Goal: Transaction & Acquisition: Obtain resource

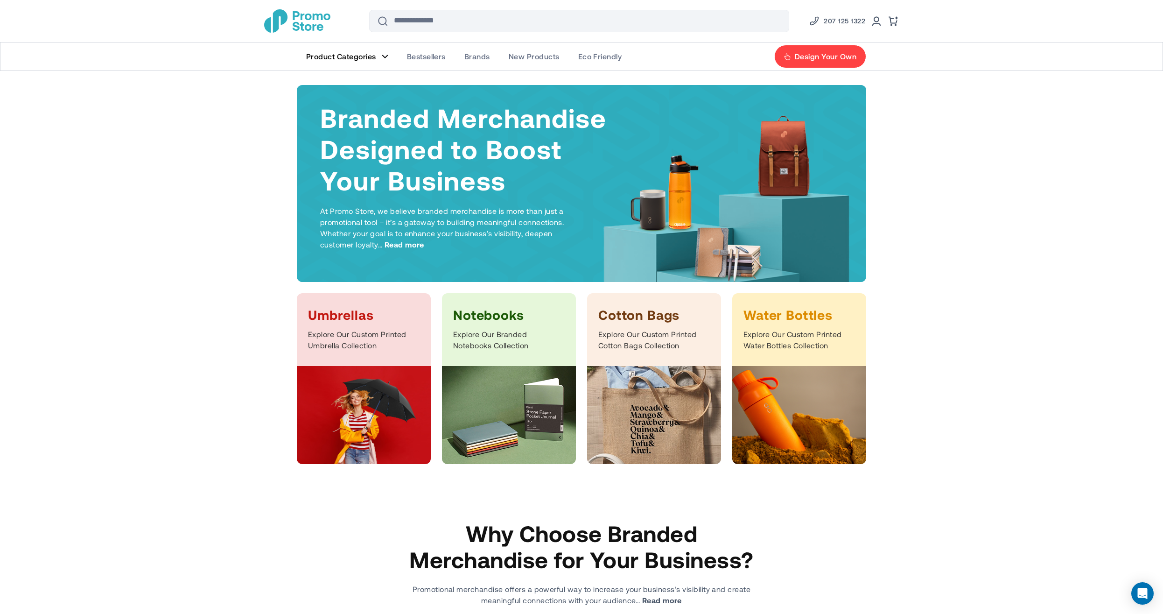
click at [386, 57] on figure "Main Menu" at bounding box center [385, 56] width 7 height 5
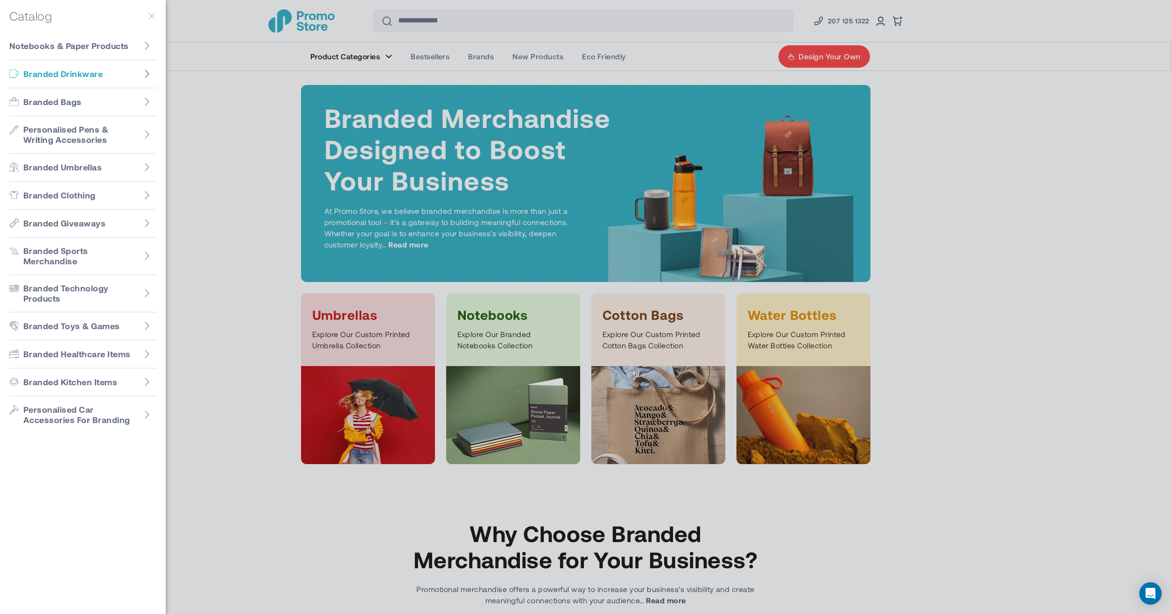
click at [146, 74] on icon "Go to Branded Drinkware" at bounding box center [146, 73] width 9 height 9
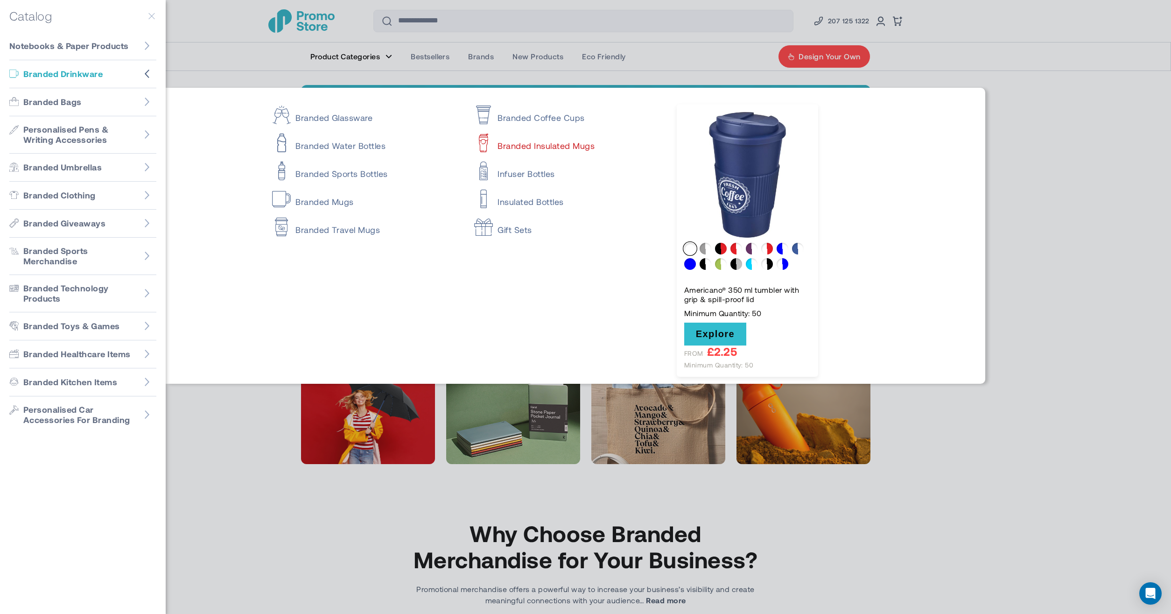
click at [558, 147] on link "Branded Insulated Mugs" at bounding box center [567, 141] width 186 height 19
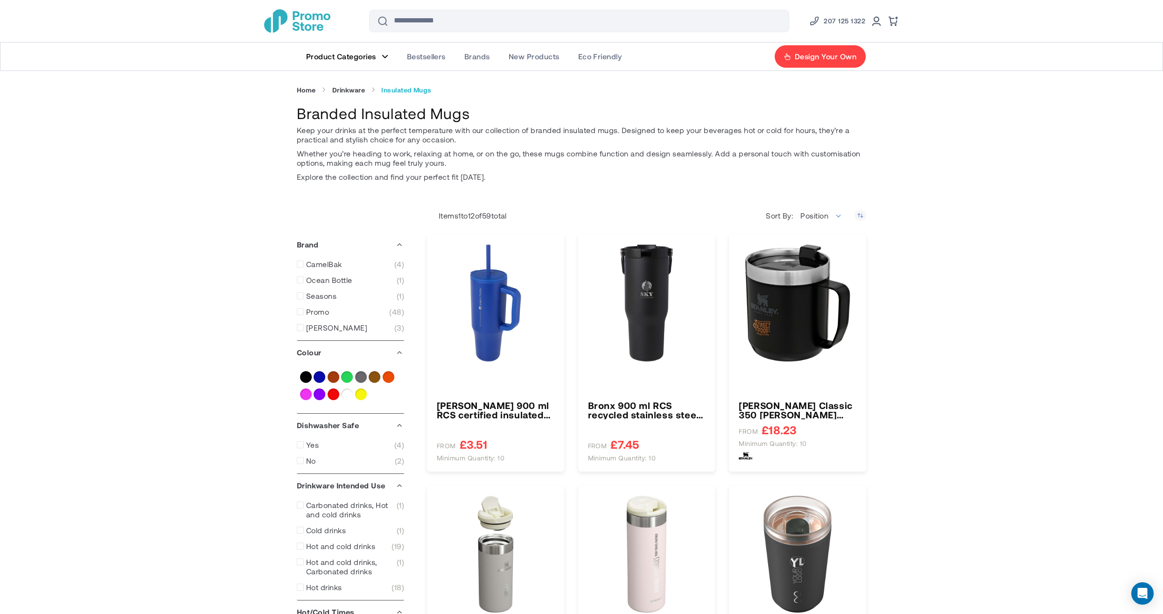
type input "****"
type input "*****"
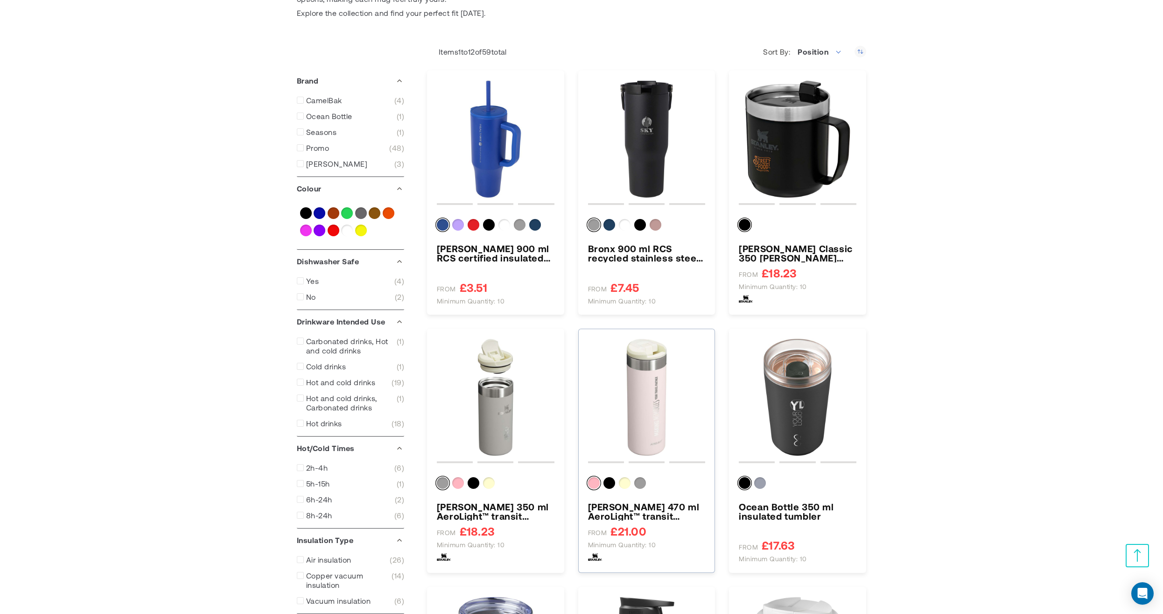
scroll to position [160, 0]
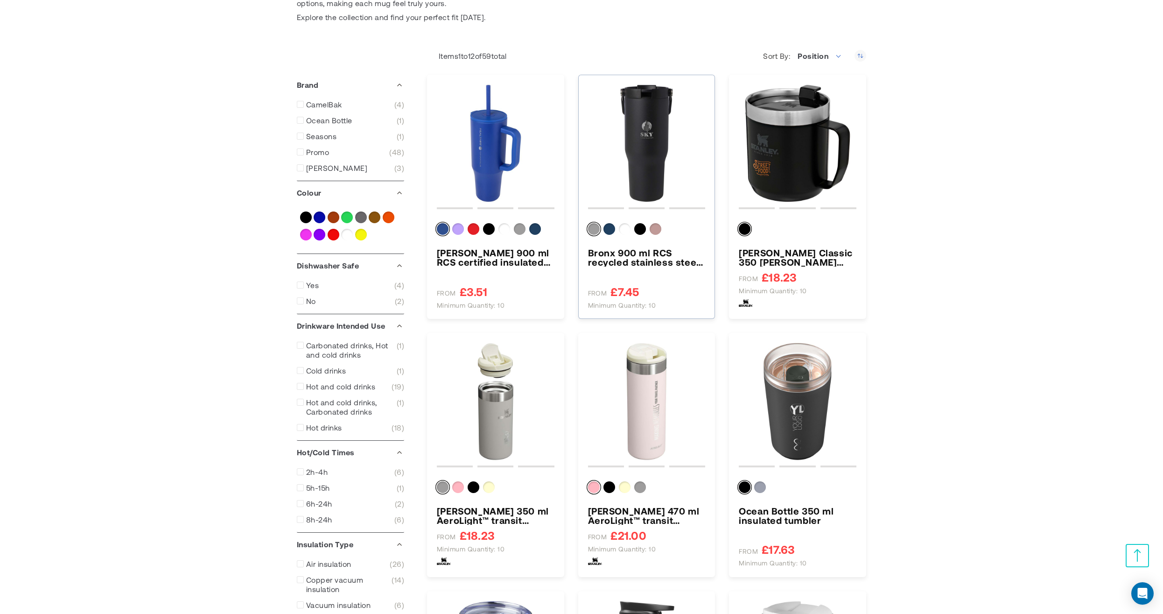
click at [646, 153] on img "Bronx 900 ml RCS recycled stainless steel copper vacuum insulated tumbler with …" at bounding box center [647, 143] width 118 height 118
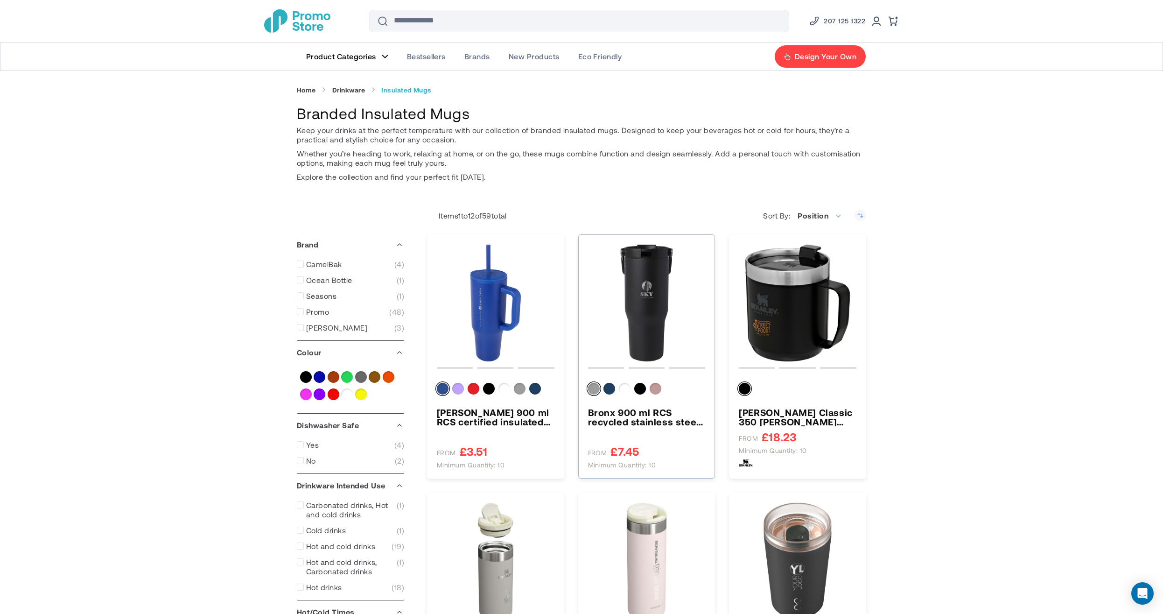
click at [654, 295] on img "Bronx 900 ml RCS recycled stainless steel copper vacuum insulated tumbler with …" at bounding box center [647, 303] width 118 height 118
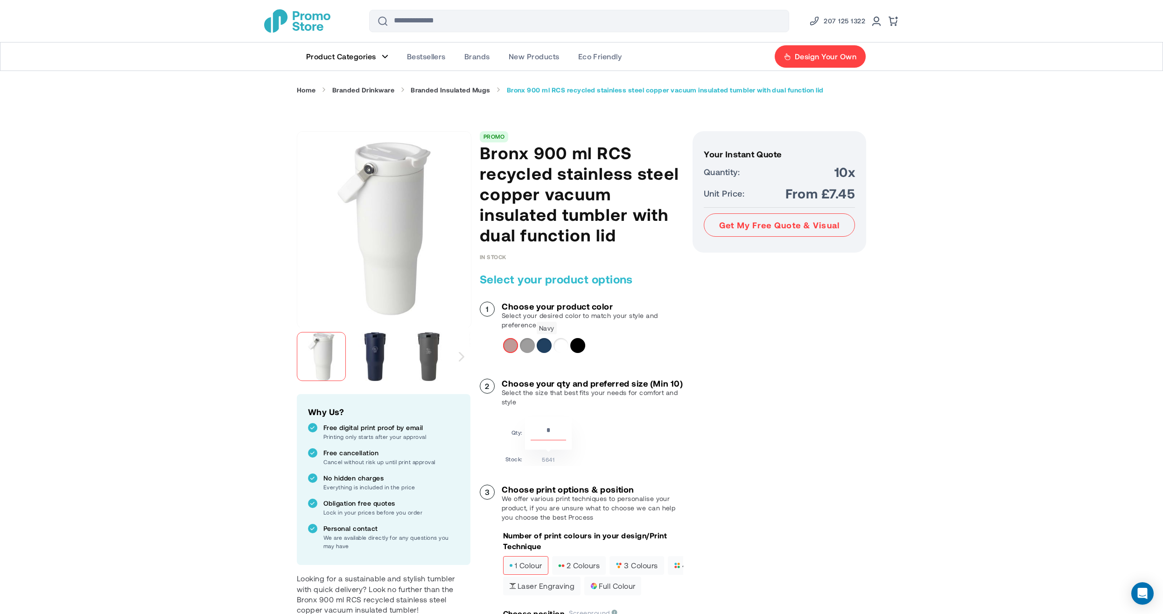
click at [541, 344] on div "Navy" at bounding box center [544, 345] width 15 height 15
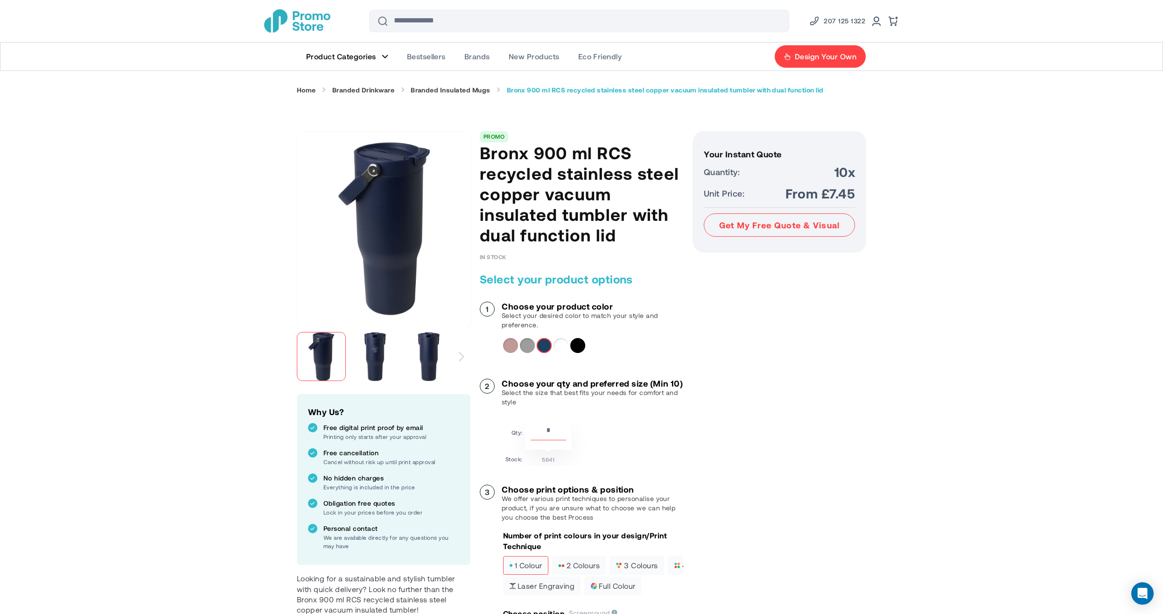
click at [555, 440] on input "**" at bounding box center [548, 432] width 35 height 16
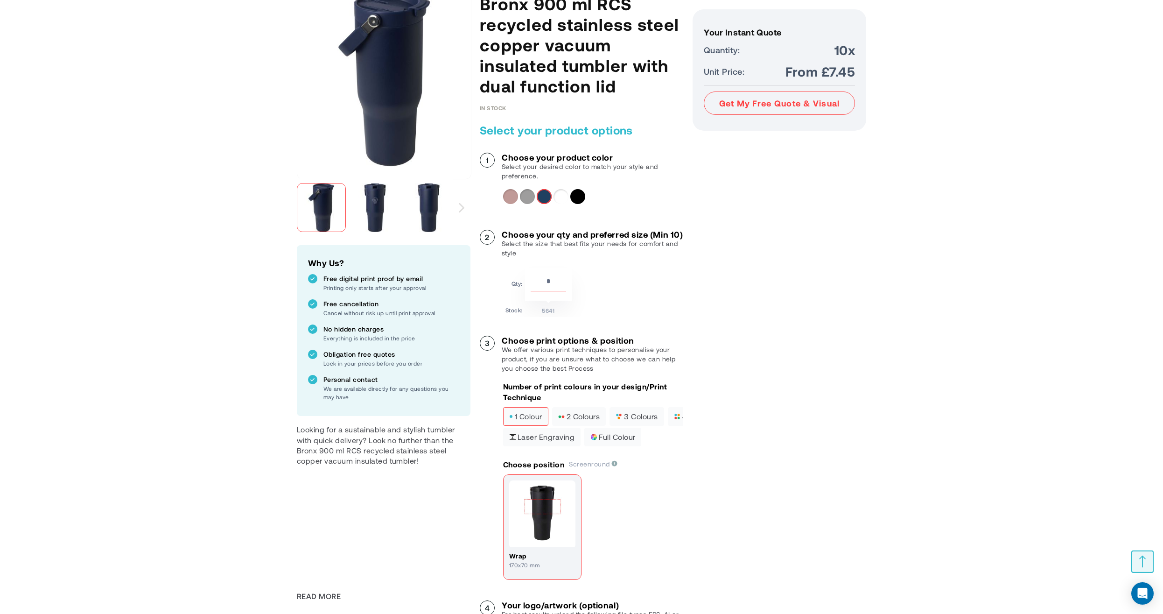
scroll to position [213, 0]
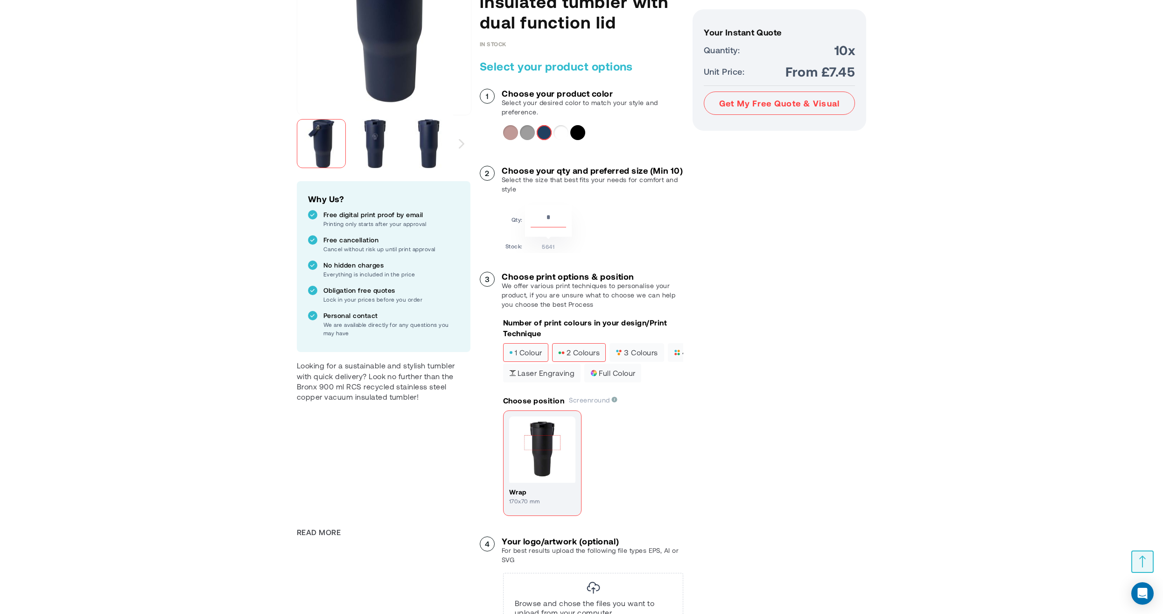
click at [575, 356] on span "2 colours" at bounding box center [579, 352] width 42 height 7
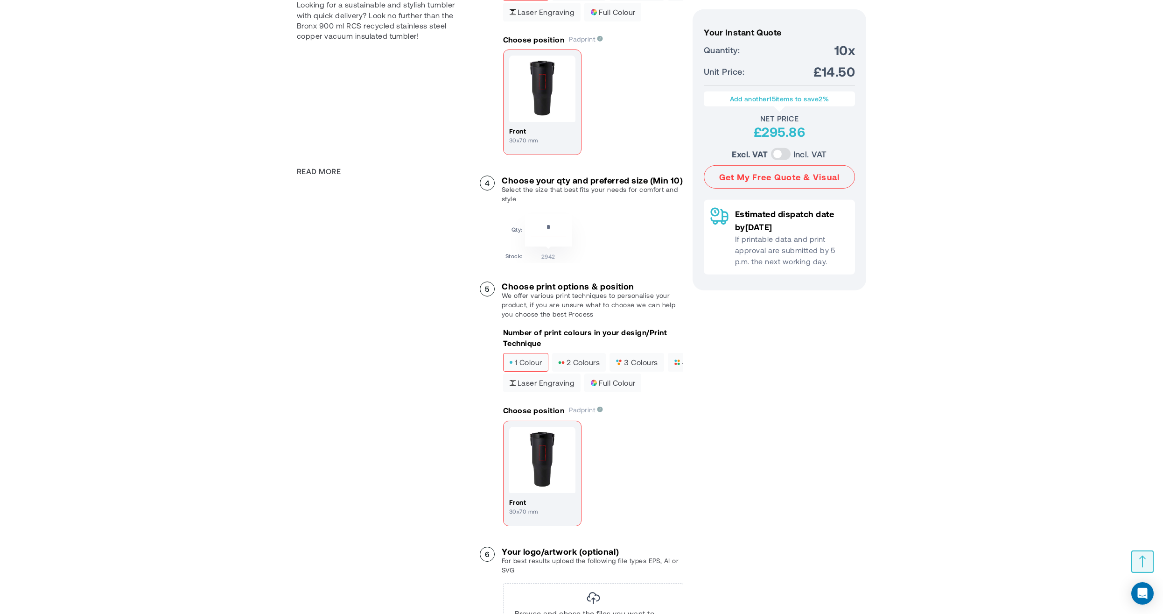
scroll to position [426, 0]
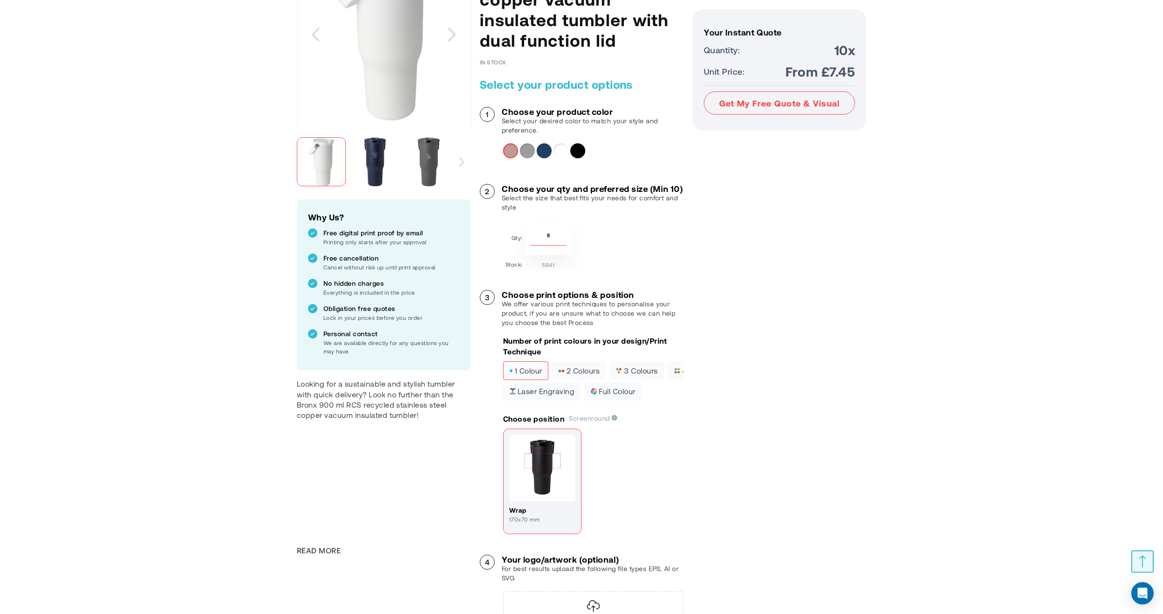
scroll to position [266, 0]
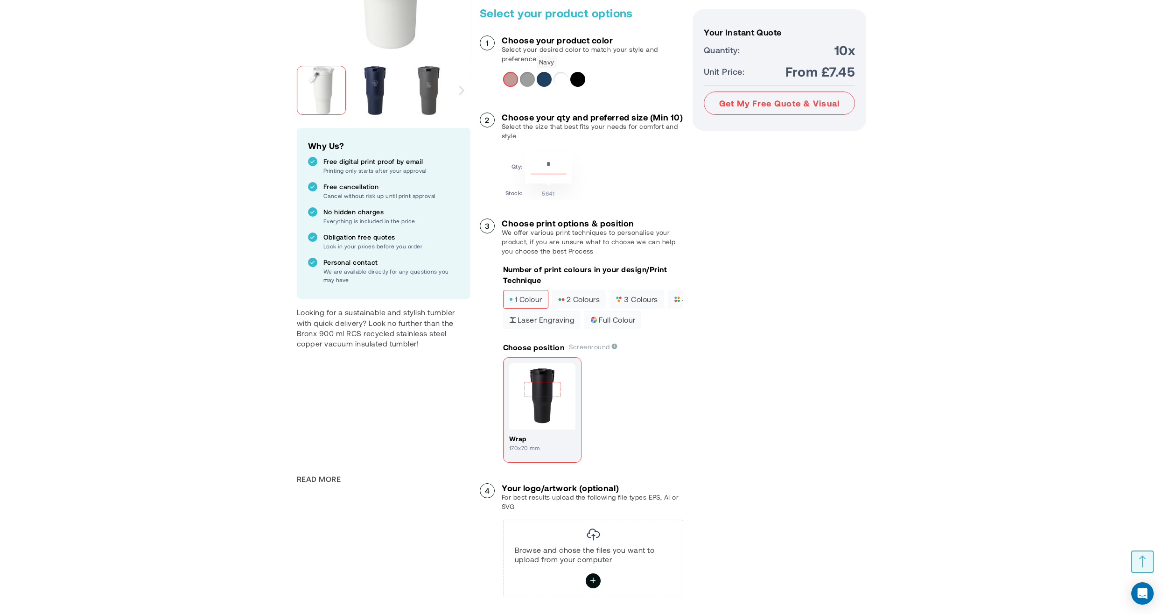
click at [545, 79] on div "Navy" at bounding box center [544, 79] width 15 height 15
click at [581, 302] on span "2 colours" at bounding box center [579, 299] width 42 height 7
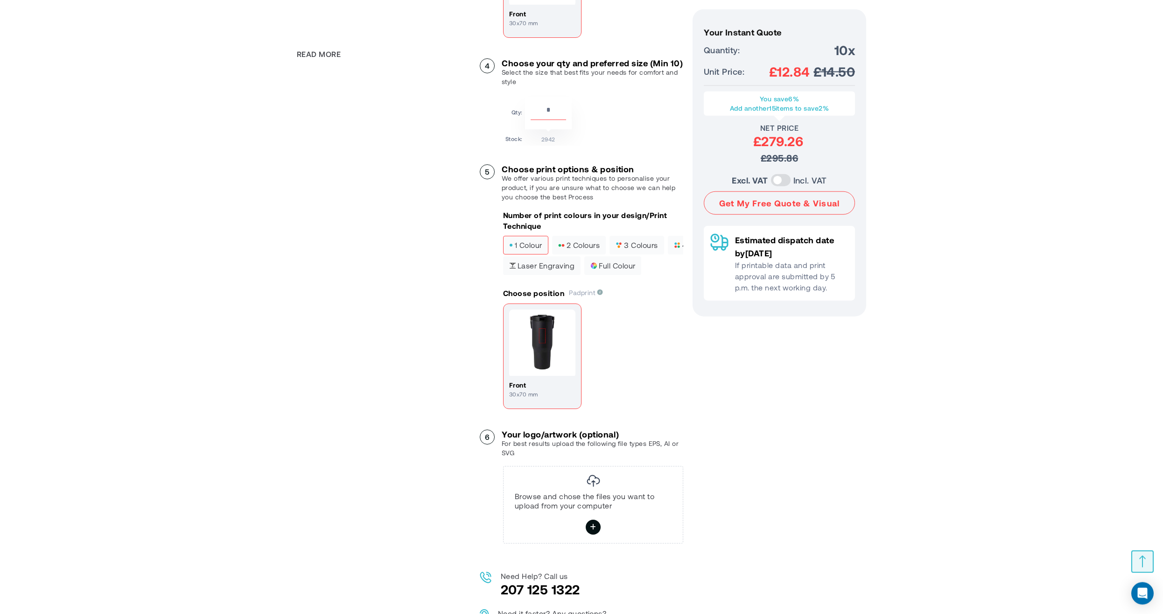
scroll to position [692, 0]
click at [372, 307] on div "Skip to the end of the images gallery Skip to the beginning of the images galle…" at bounding box center [384, 36] width 174 height 1194
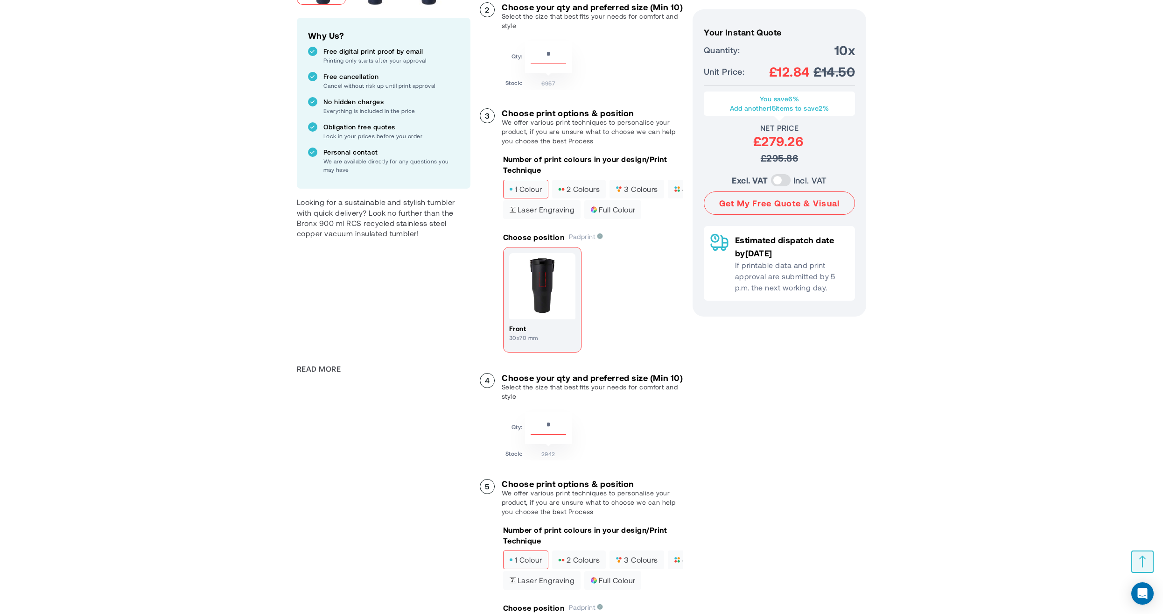
scroll to position [373, 0]
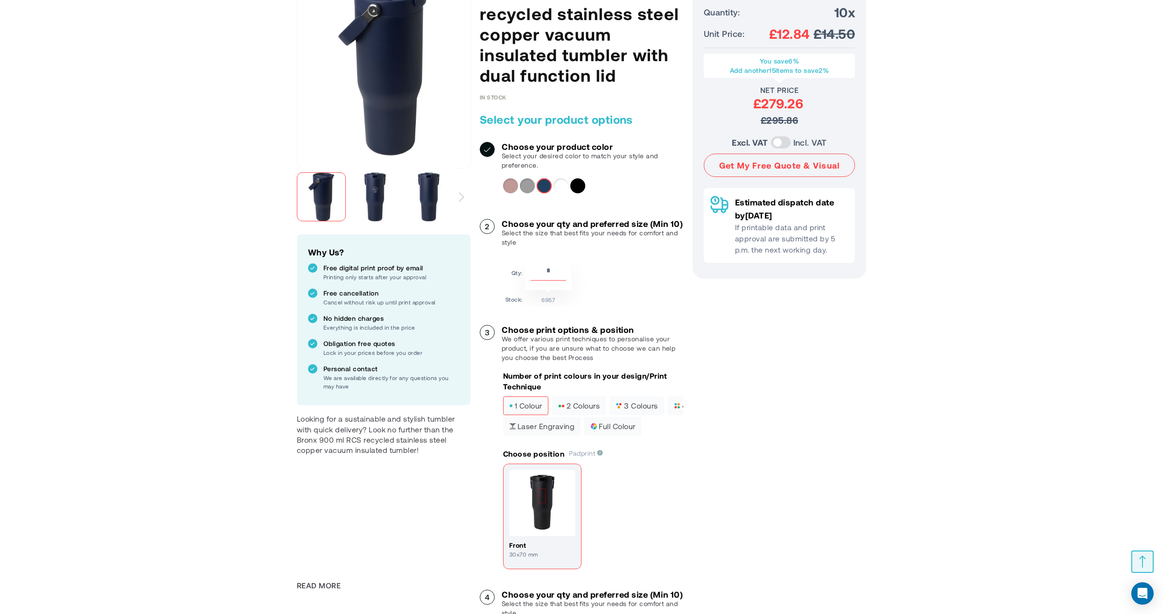
scroll to position [0, 0]
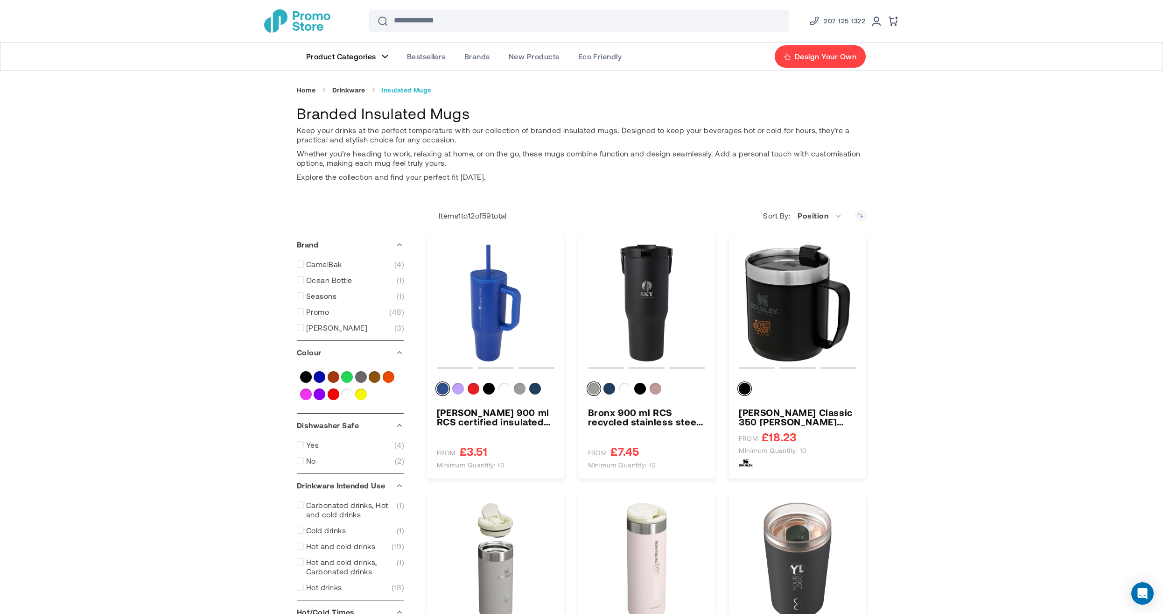
type input "****"
type input "*****"
click at [349, 88] on link "Drinkware" at bounding box center [348, 90] width 33 height 8
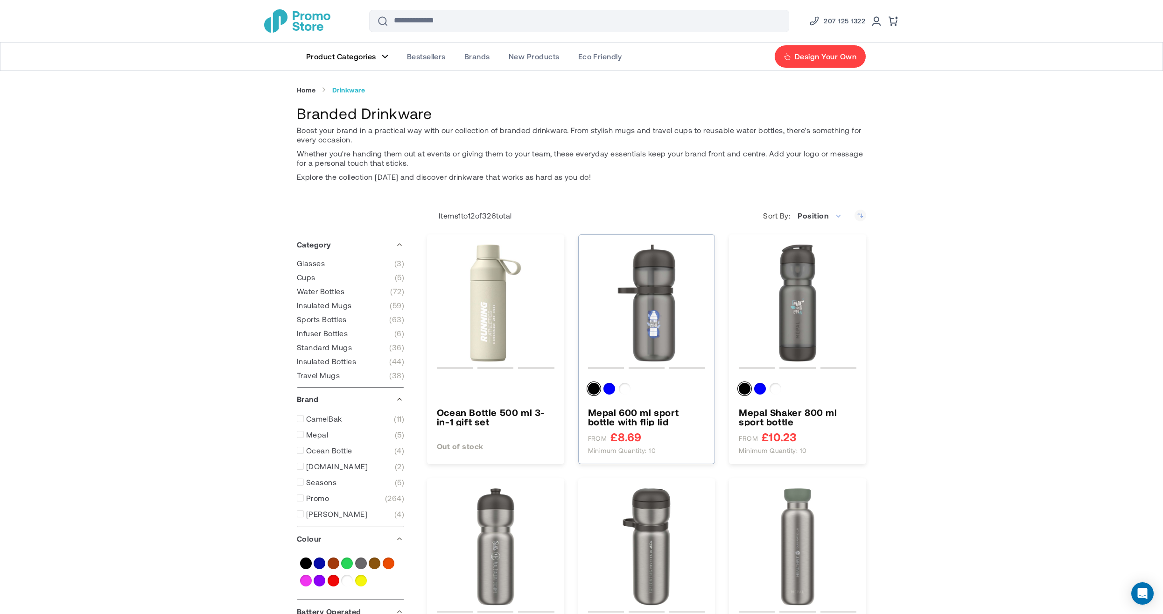
type input "****"
type input "*****"
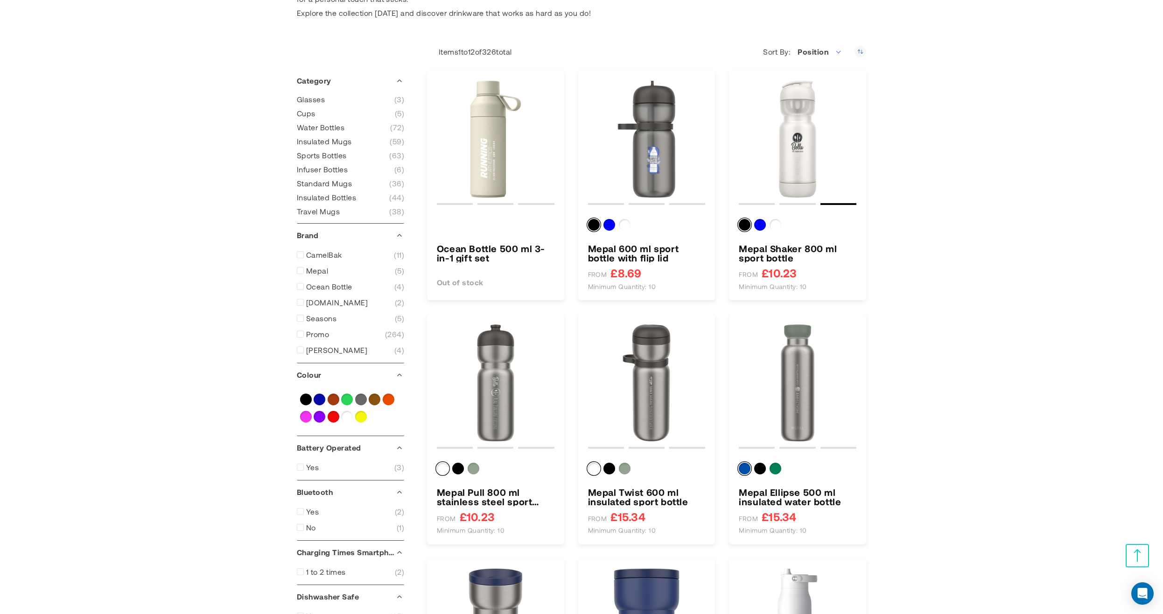
scroll to position [213, 0]
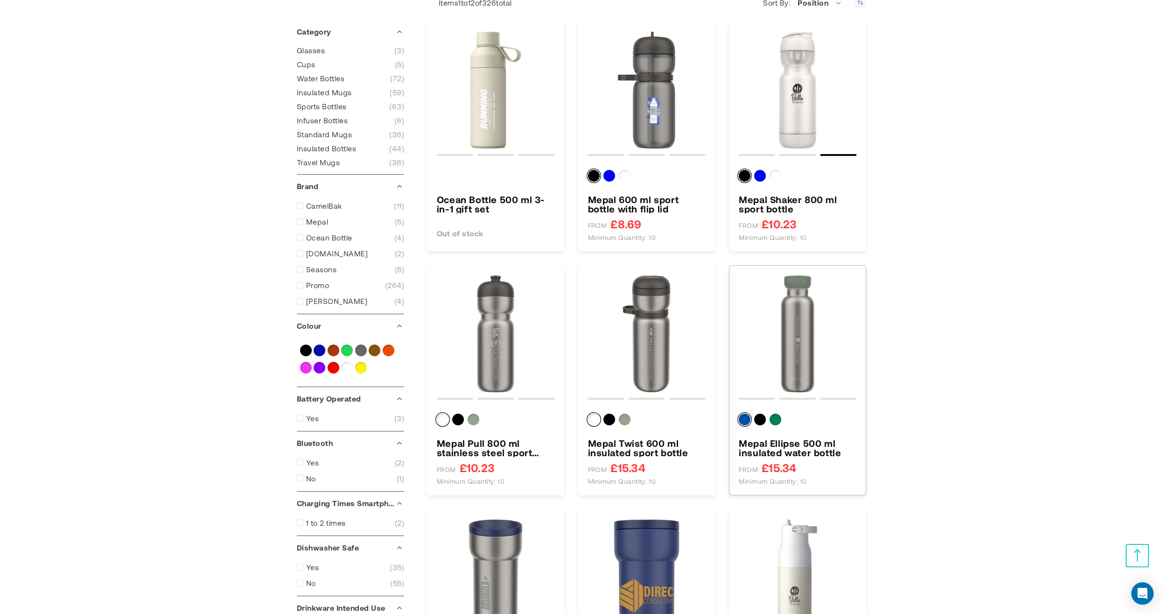
click at [816, 345] on img "Mepal Ellipse 500 ml insulated water bottle" at bounding box center [798, 334] width 118 height 118
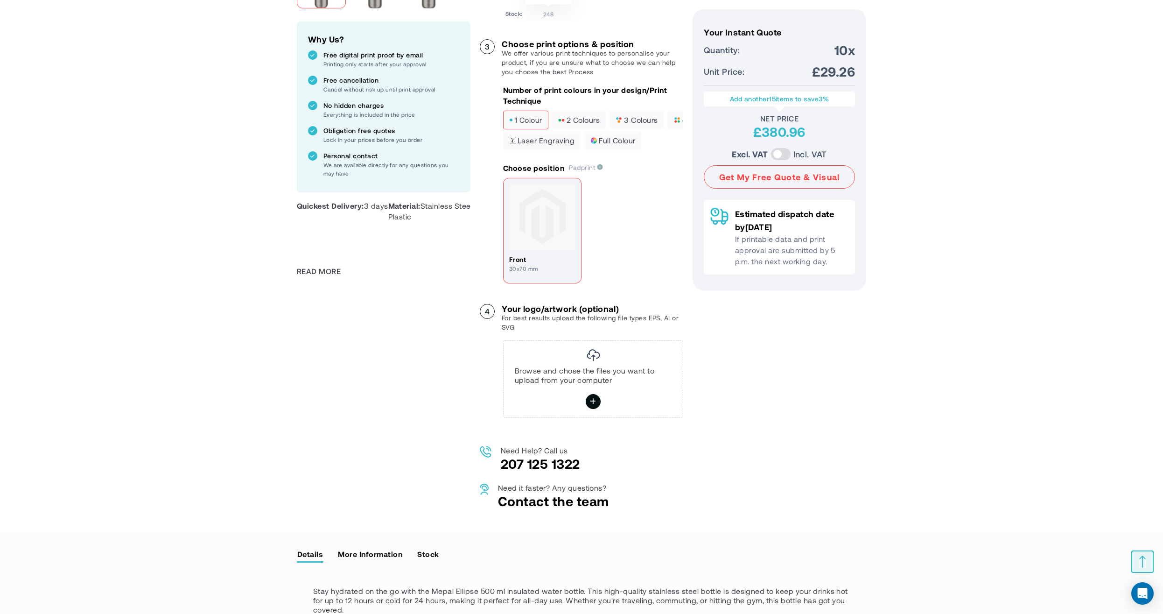
scroll to position [213, 0]
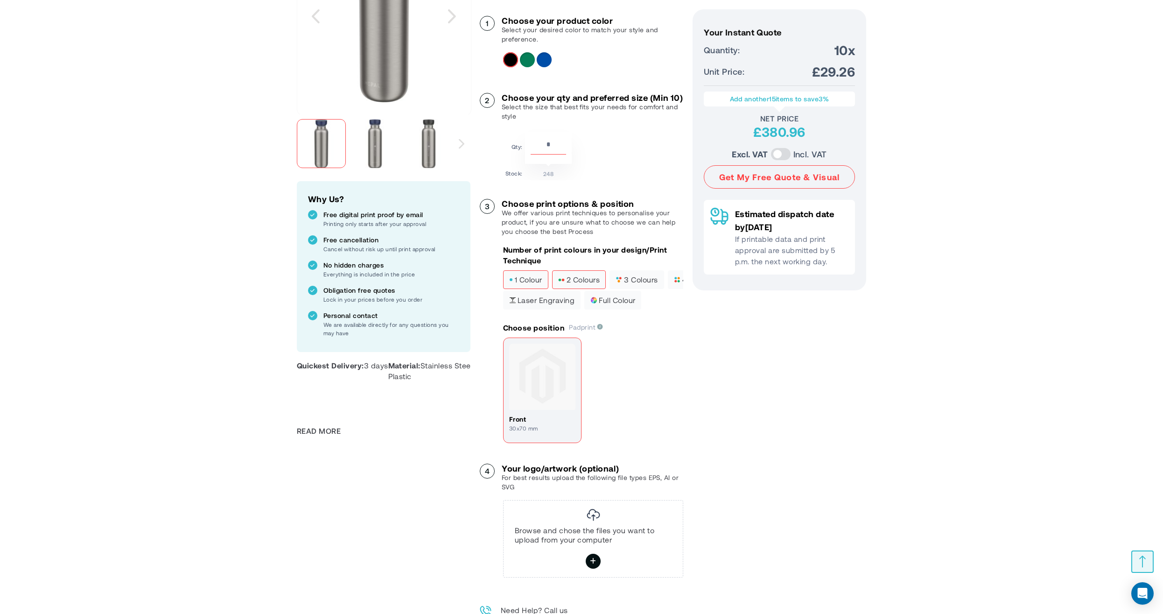
click at [577, 283] on span "2 colours" at bounding box center [579, 279] width 42 height 7
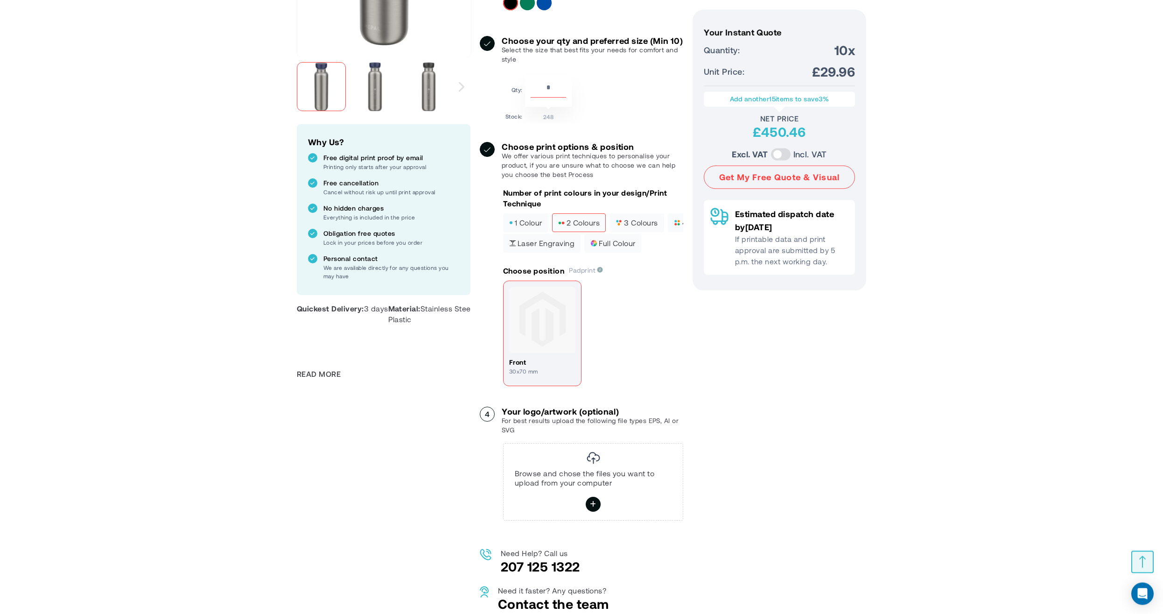
scroll to position [319, 0]
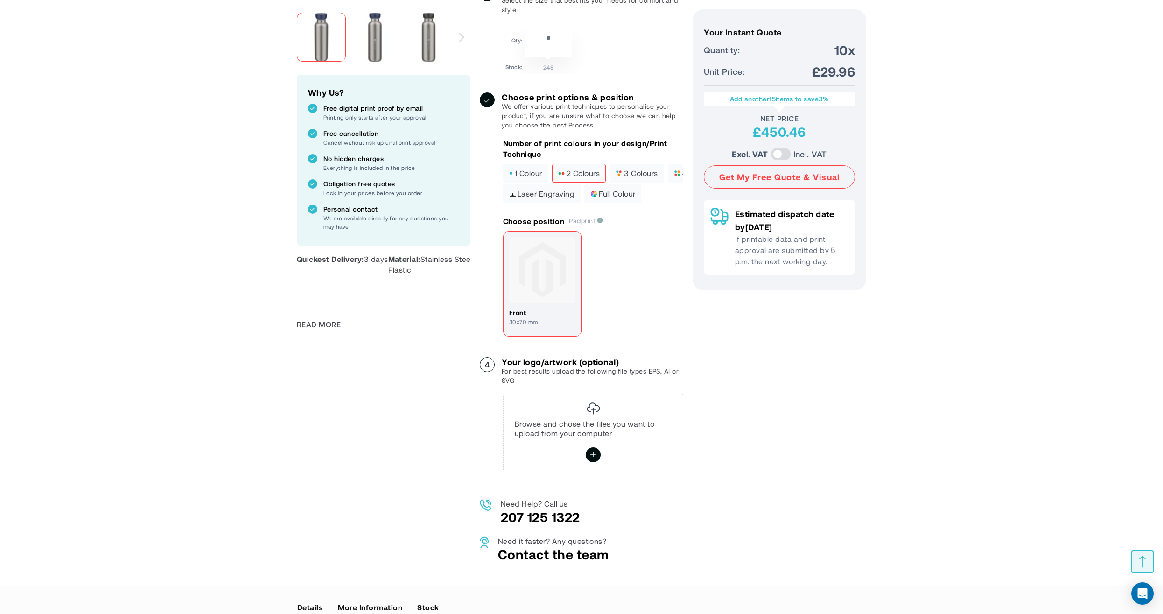
click at [539, 317] on h4 "front" at bounding box center [542, 312] width 66 height 9
click at [593, 463] on icon at bounding box center [593, 455] width 7 height 16
click at [0, 0] on input "file" at bounding box center [0, 0] width 0 height 0
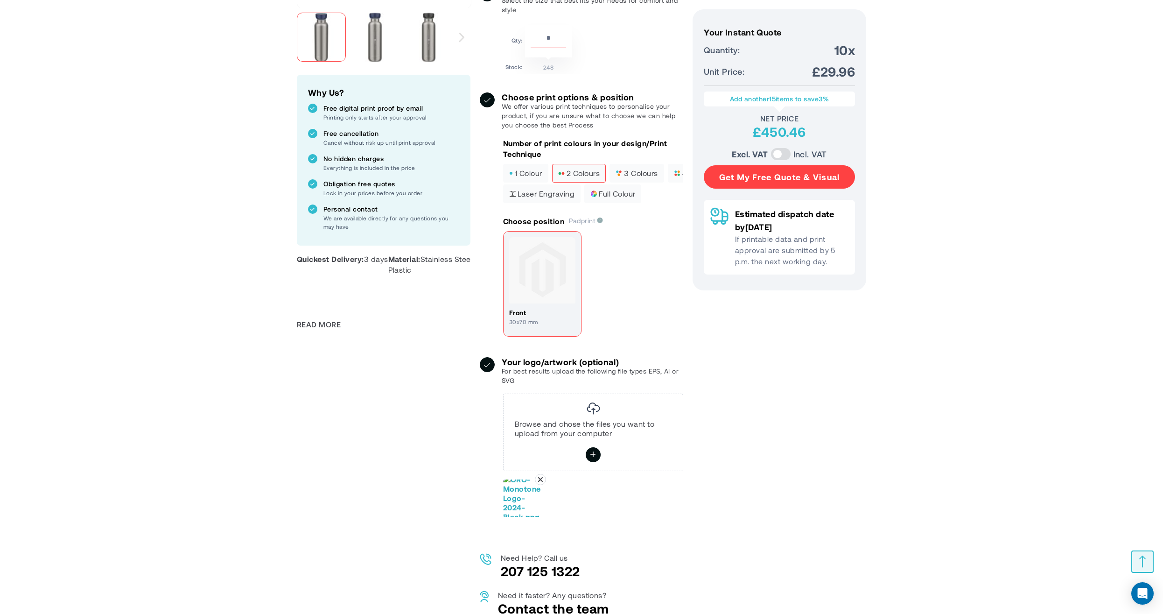
click at [795, 175] on button "Get My Free Quote & Visual" at bounding box center [779, 176] width 151 height 23
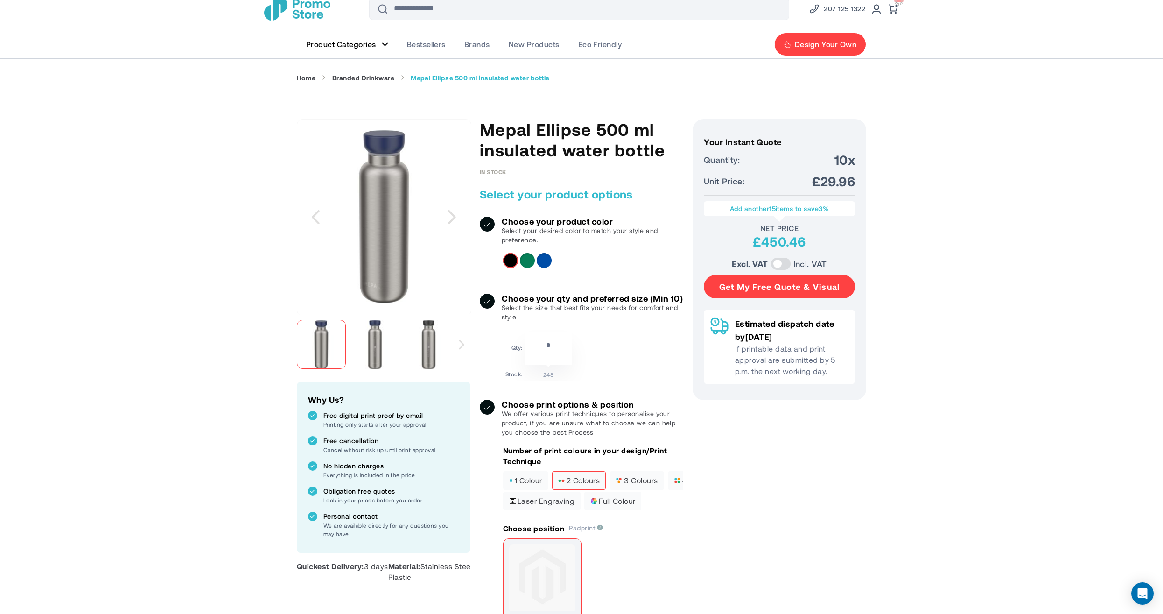
scroll to position [0, 0]
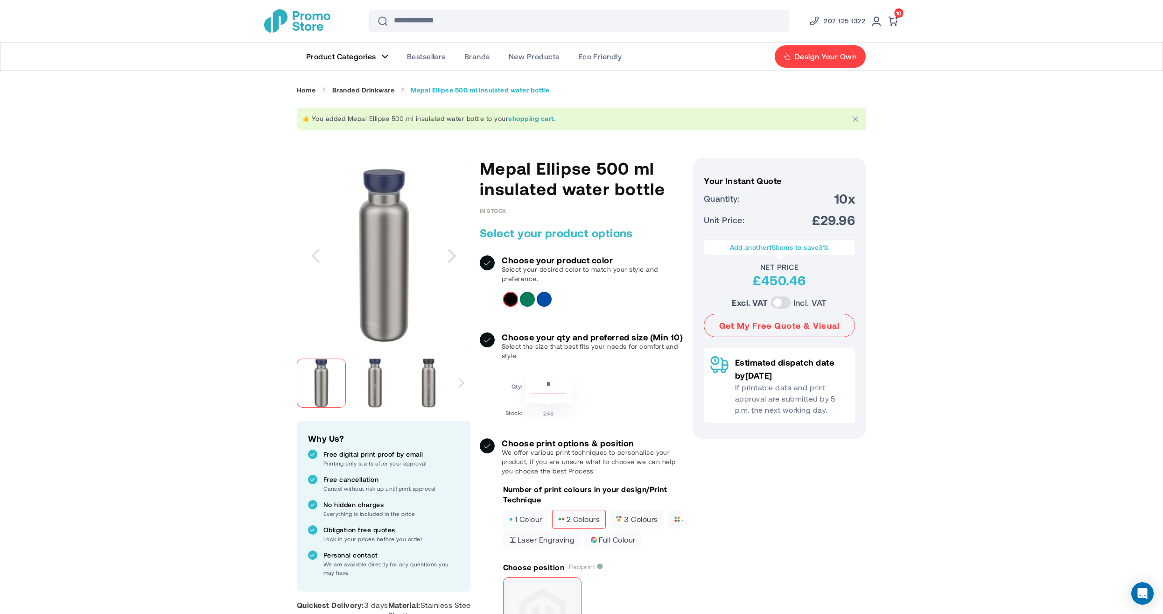
click at [901, 12] on span "10" at bounding box center [899, 13] width 6 height 7
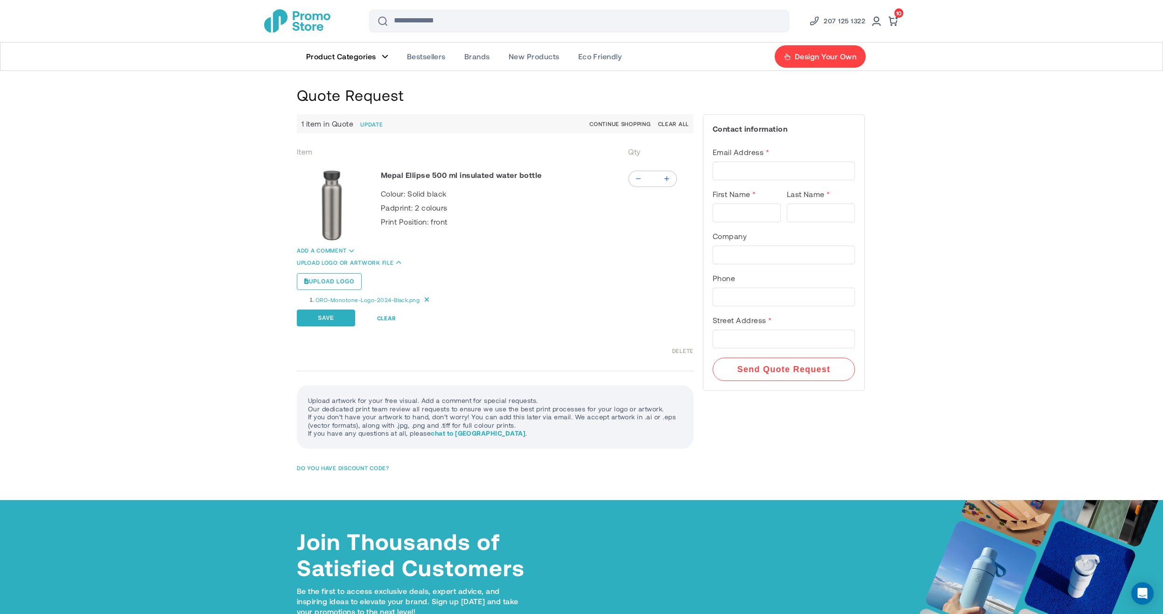
click at [301, 21] on img "store logo" at bounding box center [297, 20] width 66 height 23
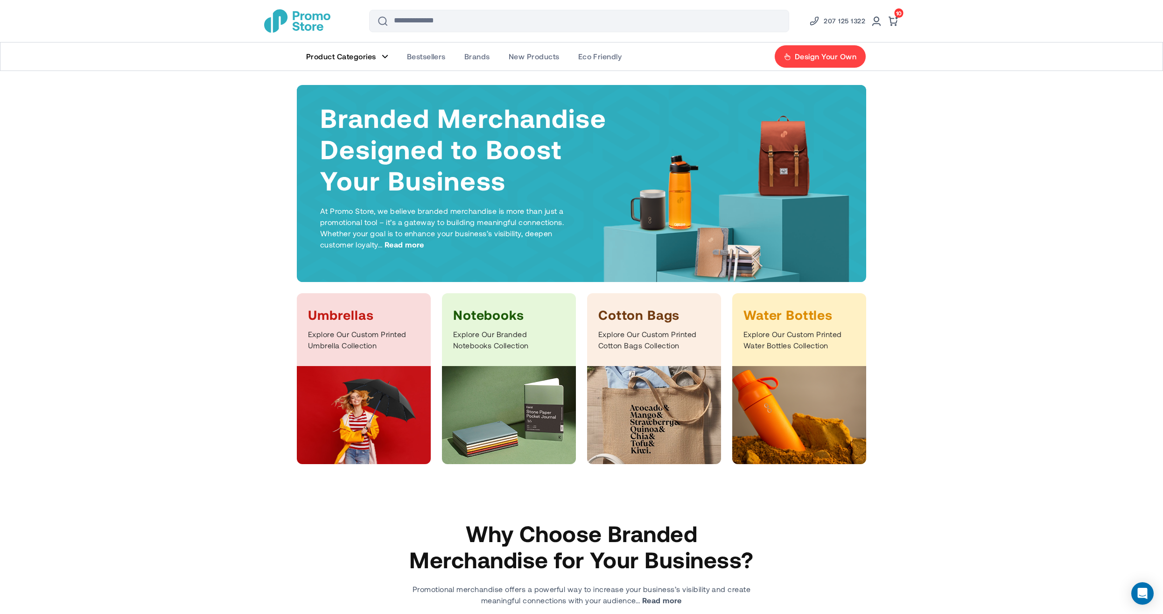
click at [182, 74] on header "Skip to Content Compare Blog Sign In Create an Account Search Search 207 125 13…" at bounding box center [581, 42] width 1163 height 85
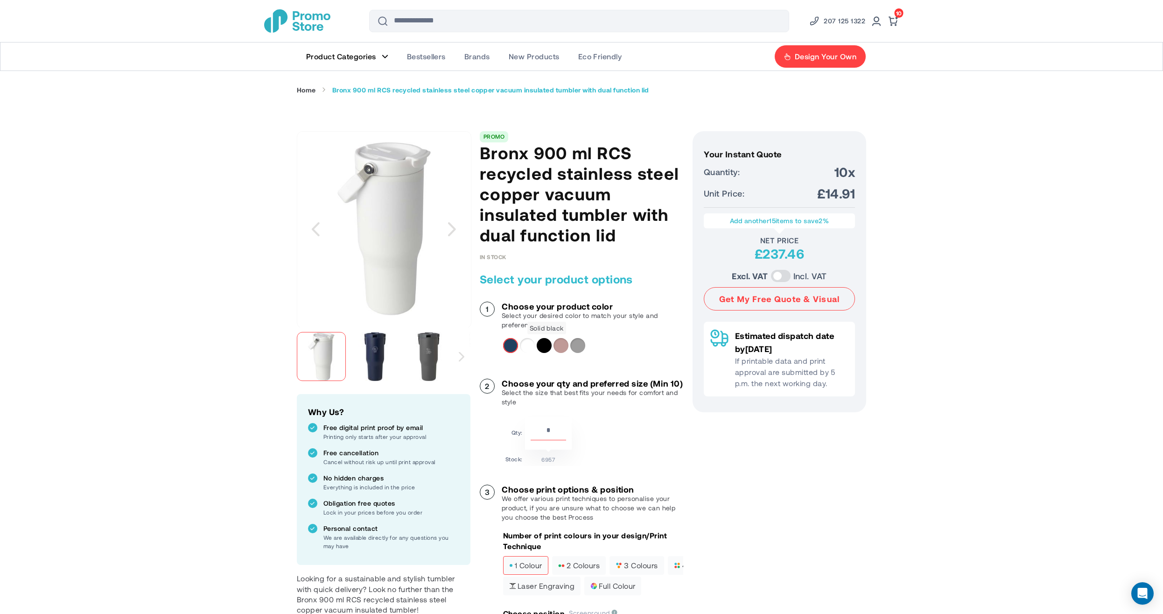
click at [548, 345] on div "Solid black" at bounding box center [544, 345] width 15 height 15
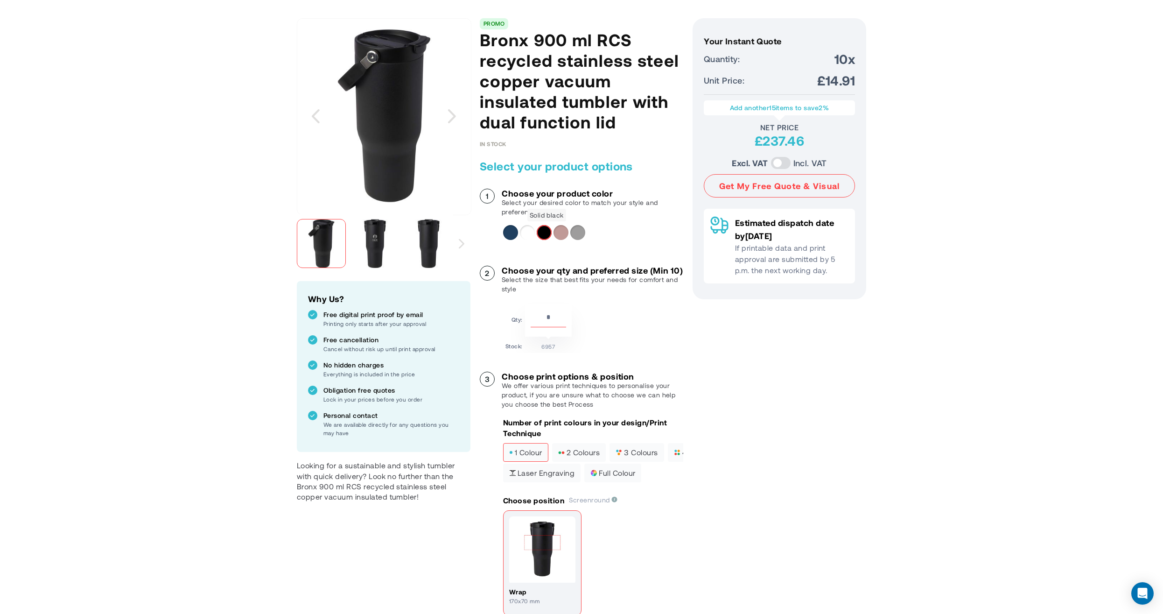
scroll to position [266, 0]
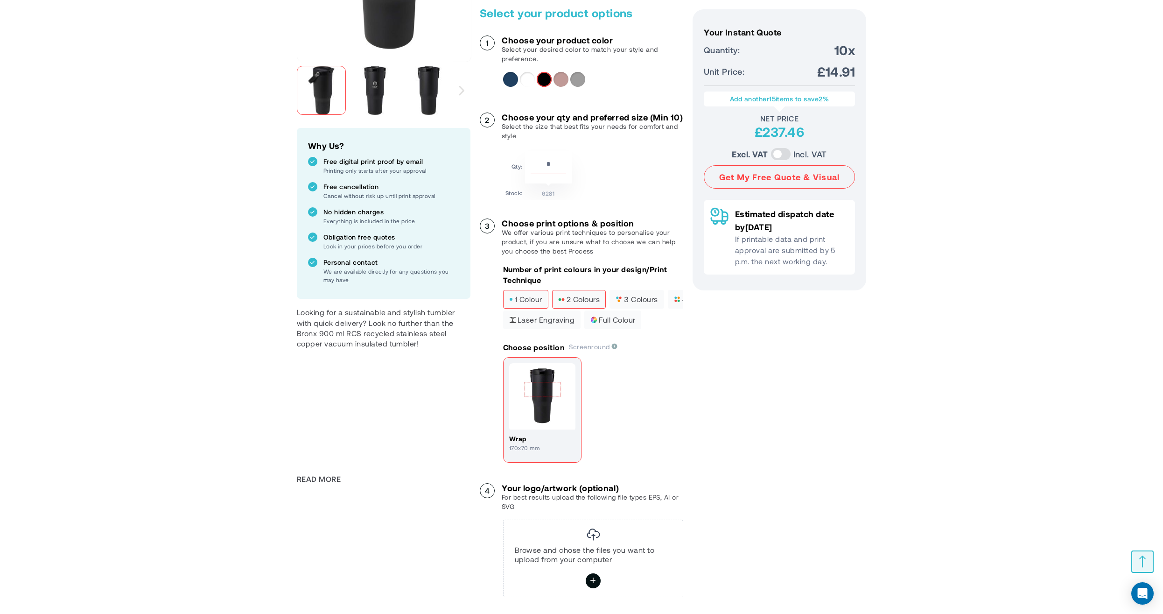
click at [578, 302] on span "2 colours" at bounding box center [579, 299] width 42 height 7
click at [627, 302] on span "3 colours" at bounding box center [637, 299] width 42 height 7
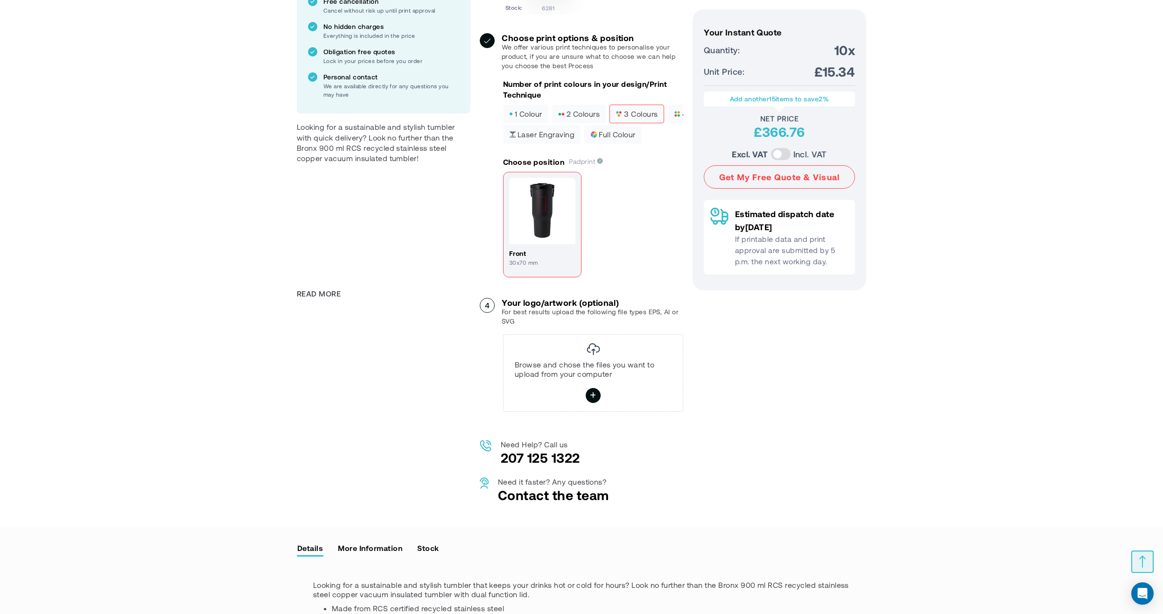
scroll to position [479, 0]
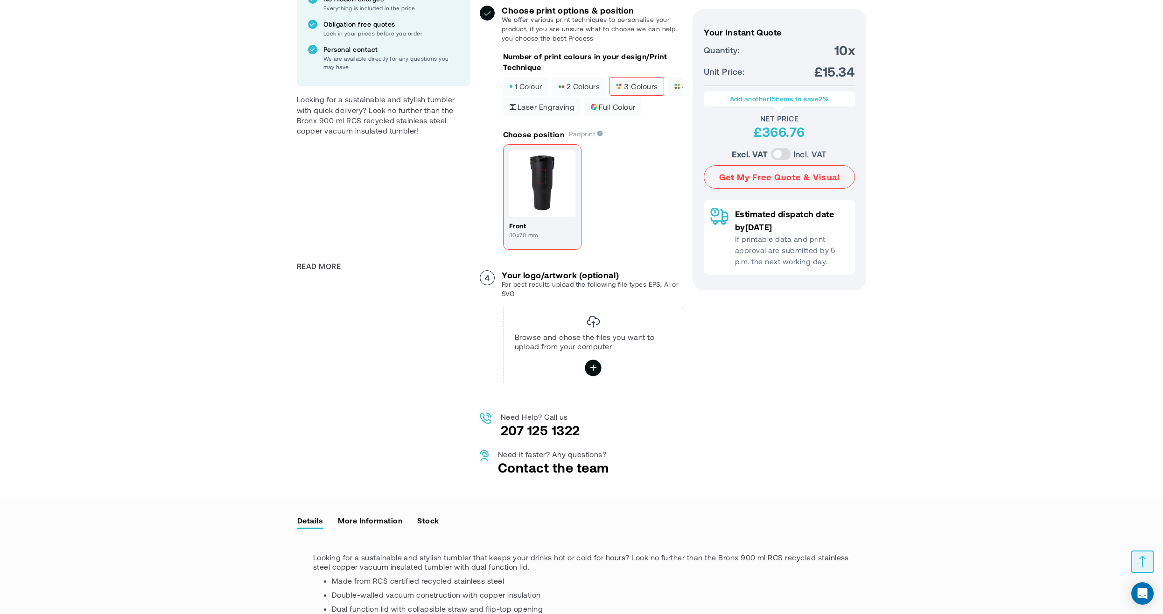
click at [594, 376] on icon at bounding box center [593, 368] width 7 height 16
click at [0, 0] on input "file" at bounding box center [0, 0] width 0 height 0
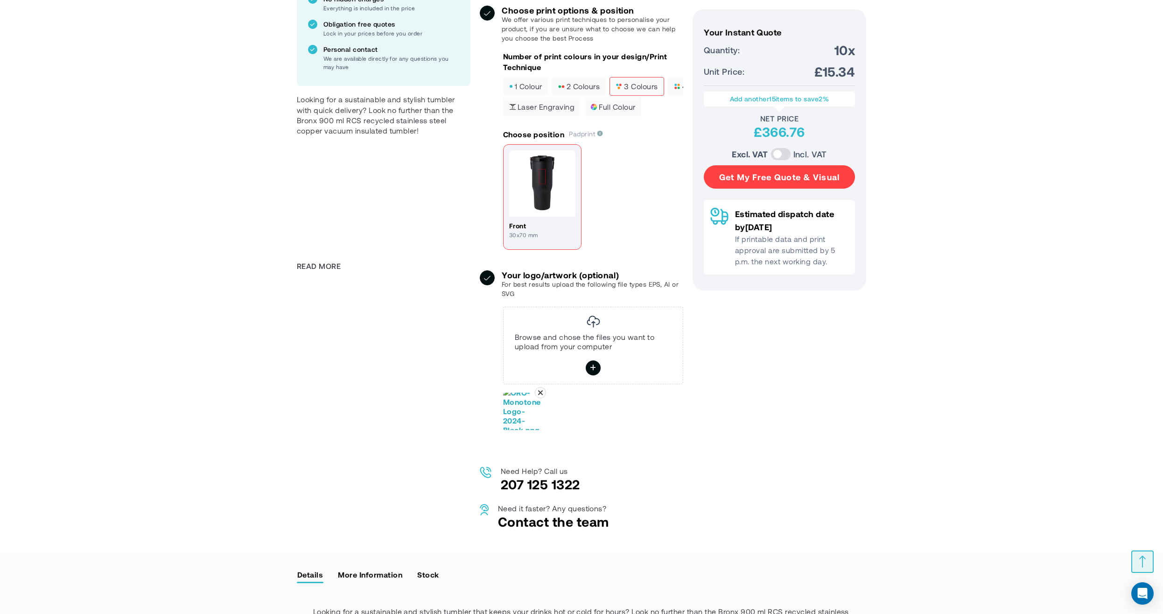
click at [780, 177] on button "Get My Free Quote & Visual" at bounding box center [779, 176] width 151 height 23
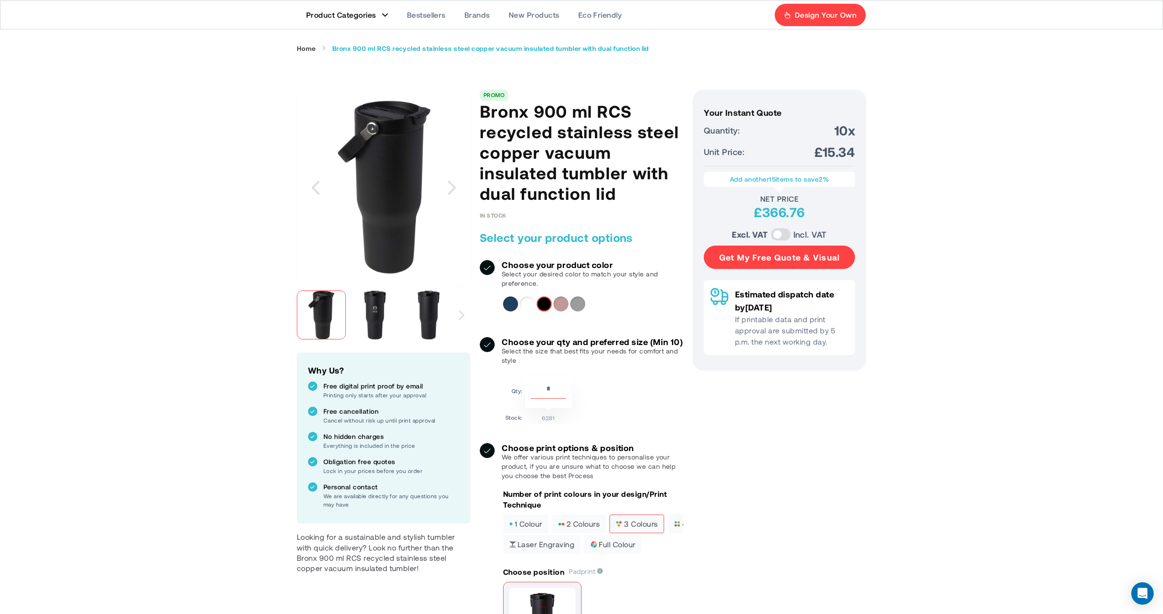
scroll to position [0, 0]
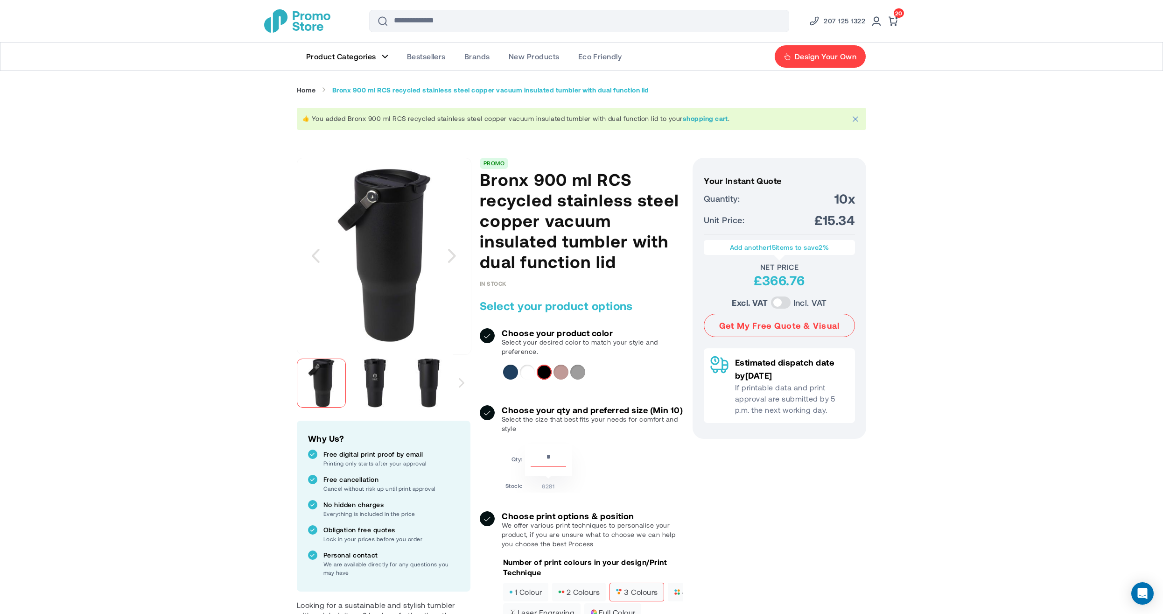
click at [898, 16] on span "20 20 items" at bounding box center [899, 12] width 10 height 9
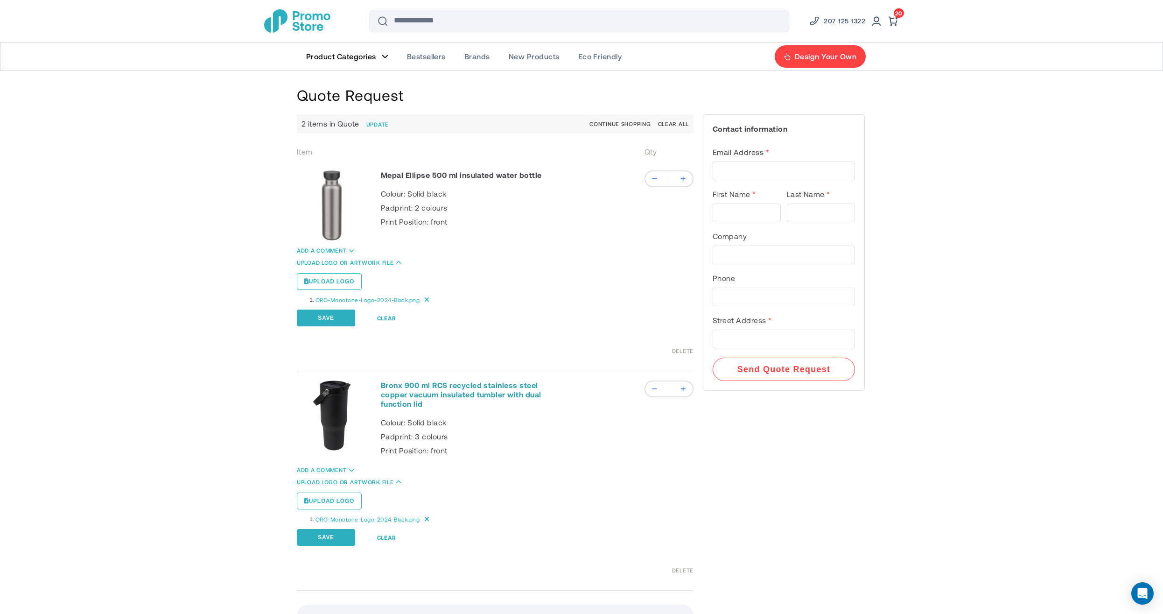
click at [452, 390] on link "Bronx 900 ml RCS recycled stainless steel copper vacuum insulated tumbler with …" at bounding box center [461, 394] width 161 height 28
